Goal: Task Accomplishment & Management: Manage account settings

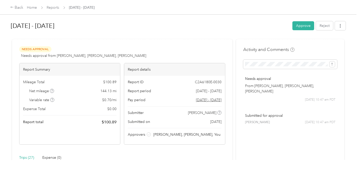
scroll to position [753, 0]
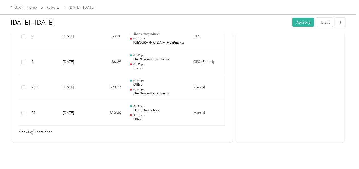
click at [297, 22] on button "Approve" at bounding box center [303, 22] width 22 height 9
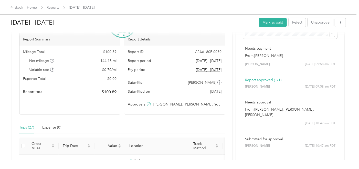
scroll to position [0, 0]
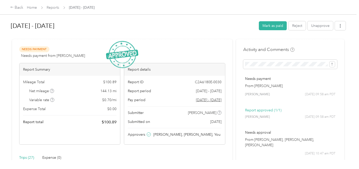
click at [348, 75] on div "Sep 16 - 30, 2025 Mark as paid Reject Unapprove Needs Payment Needs payment fro…" at bounding box center [178, 80] width 356 height 160
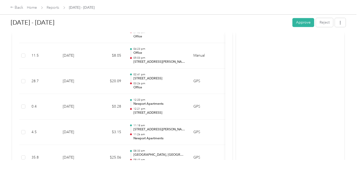
scroll to position [1058, 0]
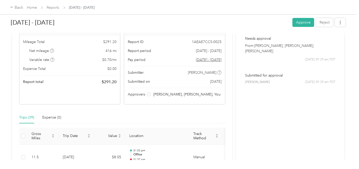
scroll to position [0, 0]
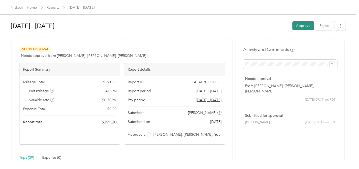
click at [303, 26] on button "Approve" at bounding box center [303, 25] width 22 height 9
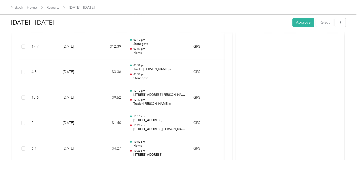
scroll to position [1362, 0]
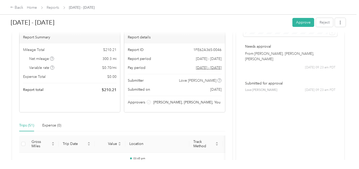
scroll to position [0, 0]
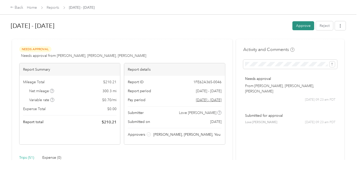
click at [299, 25] on button "Approve" at bounding box center [303, 25] width 22 height 9
click at [297, 27] on button "Approve" at bounding box center [303, 25] width 22 height 9
click at [297, 21] on button "Approve" at bounding box center [303, 25] width 22 height 9
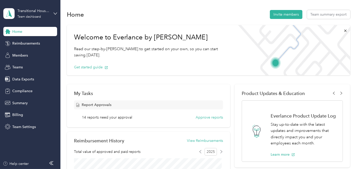
click at [52, 12] on div "Transitional Housing Team dashboard" at bounding box center [30, 14] width 54 height 18
click at [31, 66] on div "Log out" at bounding box center [57, 65] width 101 height 9
